Goal: Task Accomplishment & Management: Use online tool/utility

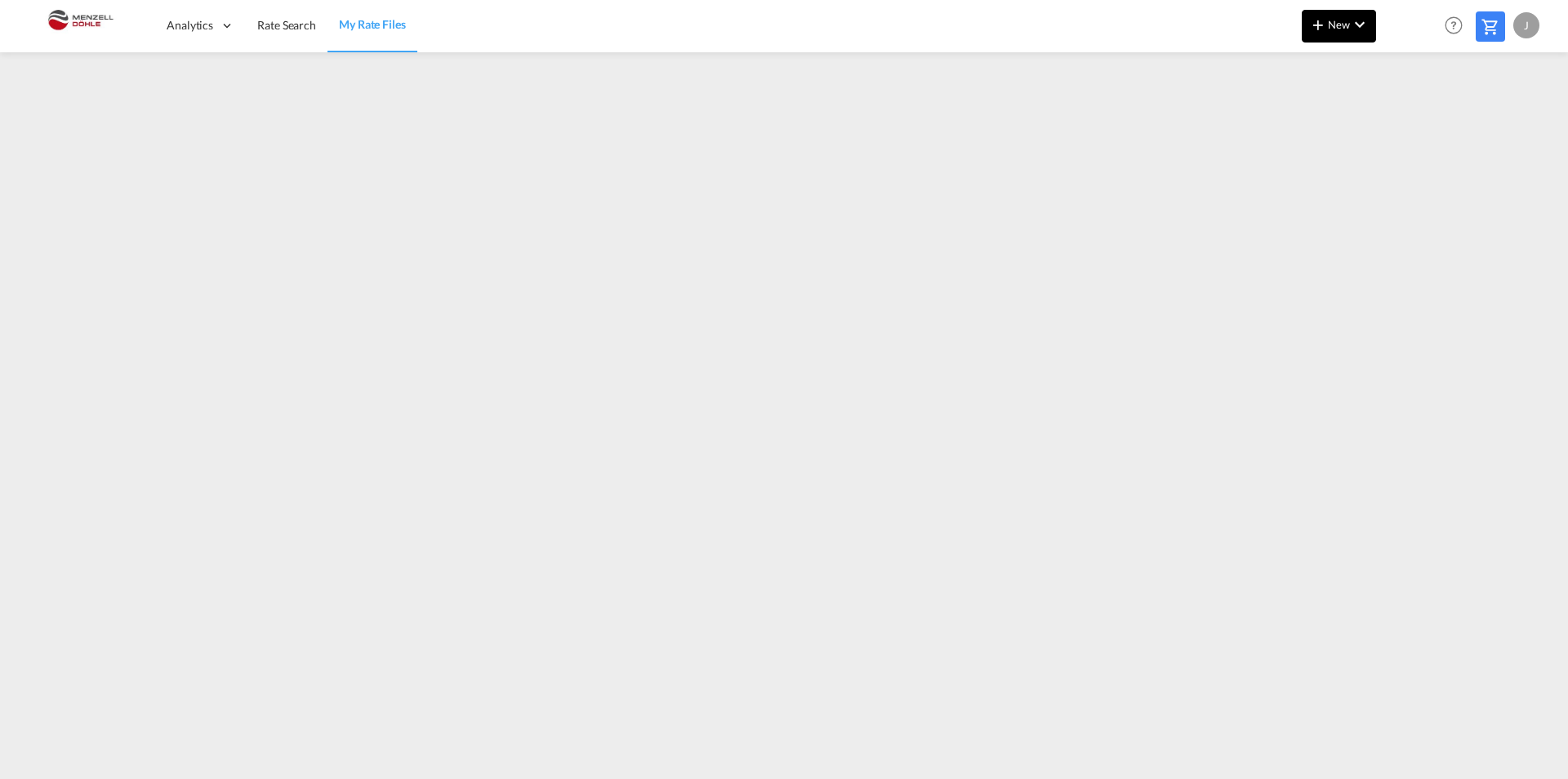
click at [1324, 20] on md-icon "icon-plus 400-fg" at bounding box center [1318, 25] width 19 height 19
click at [1416, 120] on span "Ratesheet" at bounding box center [1407, 122] width 18 height 33
click at [282, 26] on span "Rate Search" at bounding box center [286, 25] width 59 height 14
click at [365, 32] on span "My Rate Files" at bounding box center [374, 25] width 67 height 14
click at [1328, 32] on md-icon "icon-plus 400-fg" at bounding box center [1318, 25] width 19 height 19
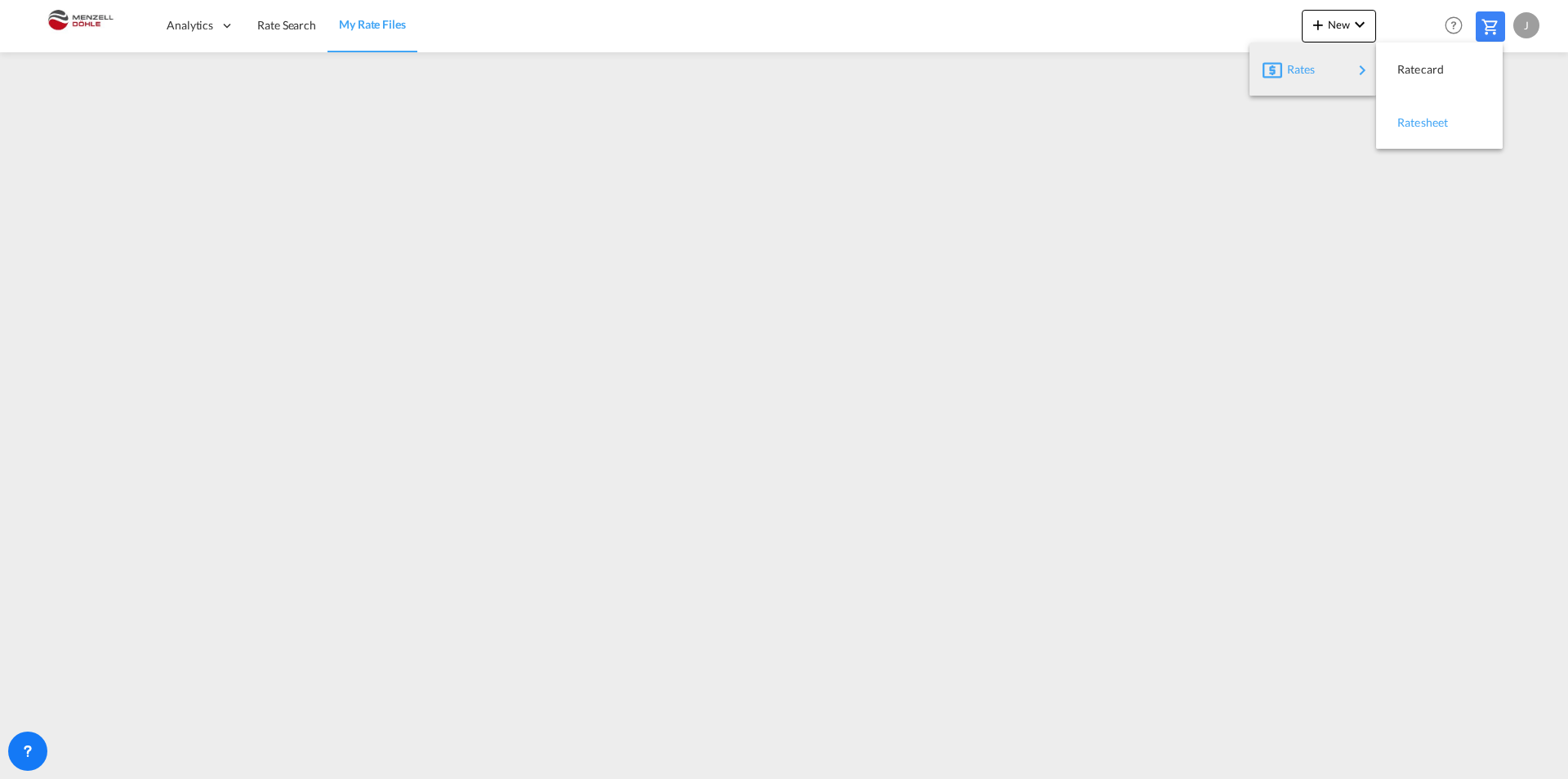
click at [1421, 112] on div "Ratesheet" at bounding box center [1428, 122] width 61 height 41
click at [1353, 17] on md-icon "icon-chevron-down" at bounding box center [1360, 25] width 19 height 19
click at [1409, 121] on span "Ratesheet" at bounding box center [1407, 122] width 18 height 33
click at [266, 21] on span "Rate Search" at bounding box center [286, 25] width 59 height 14
